Goal: Information Seeking & Learning: Learn about a topic

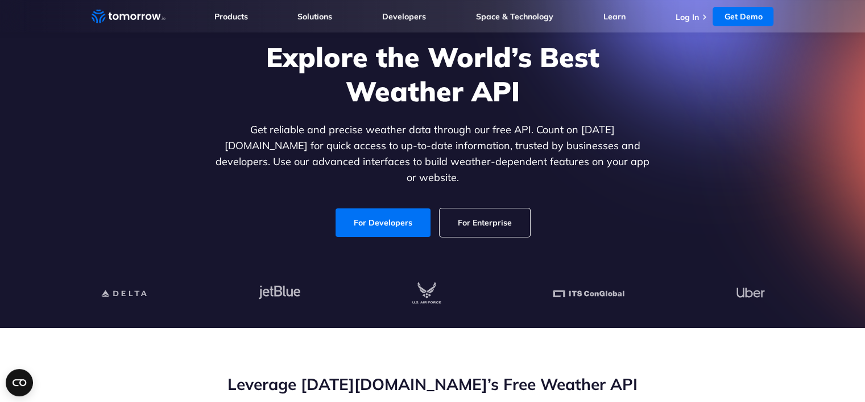
scroll to position [114, 0]
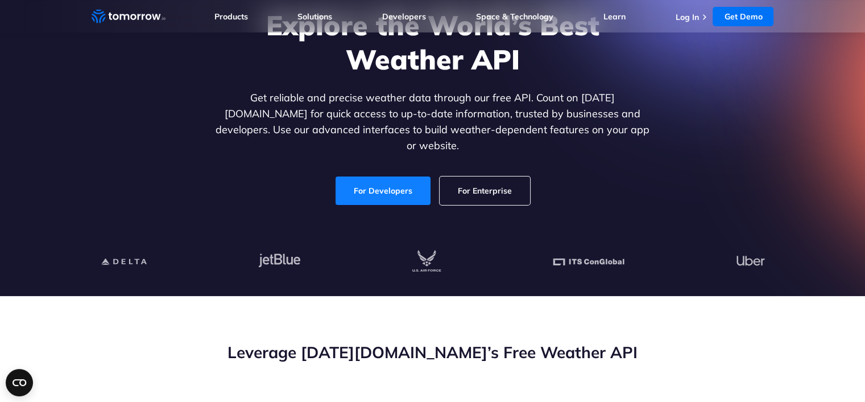
click at [395, 181] on link "For Developers" at bounding box center [383, 190] width 95 height 28
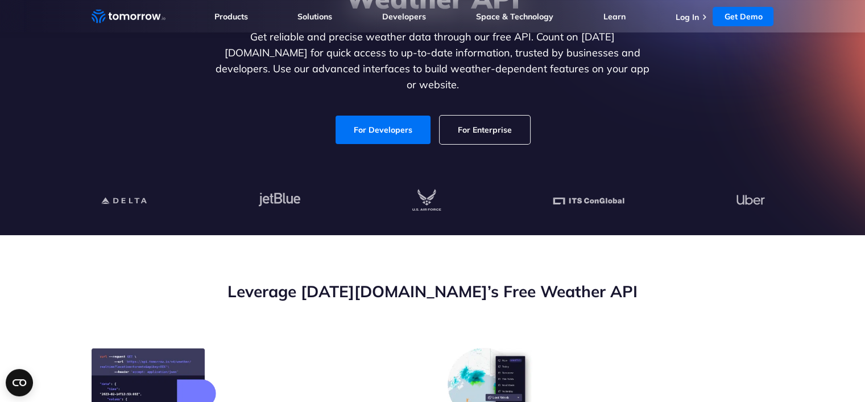
scroll to position [57, 0]
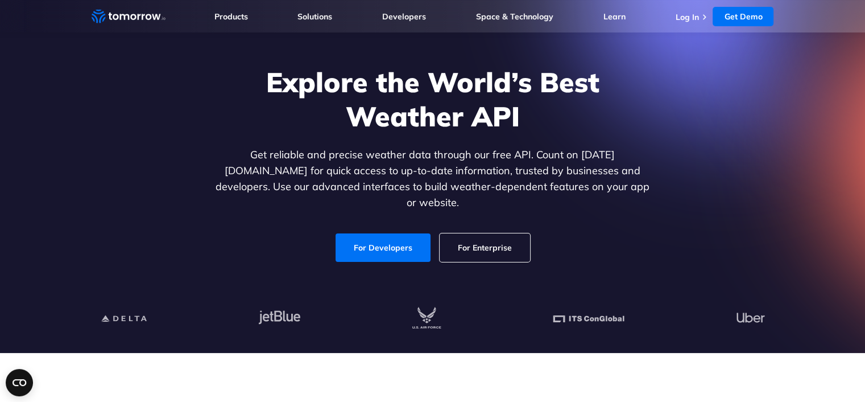
drag, startPoint x: 385, startPoint y: 234, endPoint x: 403, endPoint y: 214, distance: 26.6
click at [385, 234] on link "For Developers" at bounding box center [383, 247] width 95 height 28
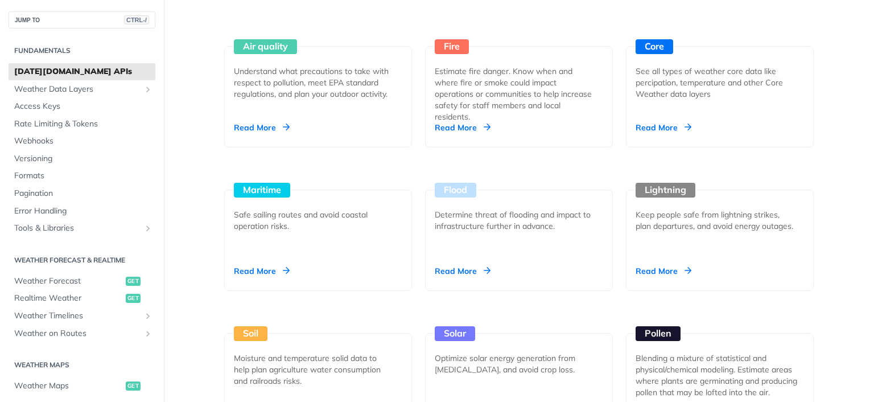
scroll to position [1081, 0]
